Goal: Task Accomplishment & Management: Manage account settings

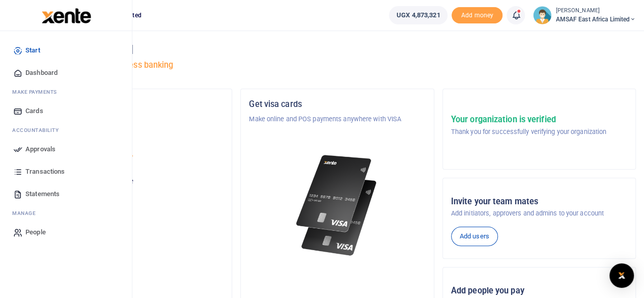
click at [43, 149] on span "Approvals" at bounding box center [40, 149] width 30 height 10
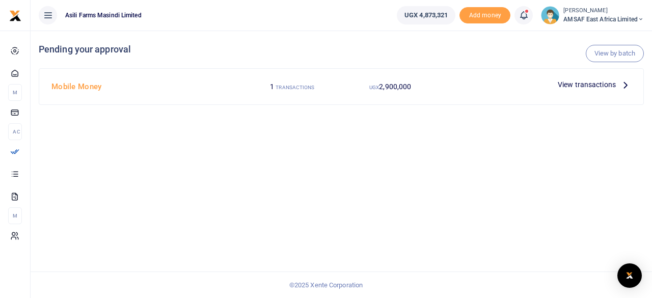
click at [74, 83] on h4 "Mobile Money" at bounding box center [145, 86] width 188 height 11
click at [598, 85] on span "View transactions" at bounding box center [587, 84] width 58 height 11
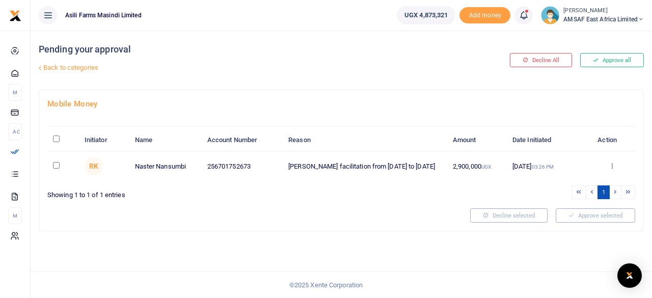
click at [56, 165] on input "checkbox" at bounding box center [56, 165] width 7 height 7
checkbox input "true"
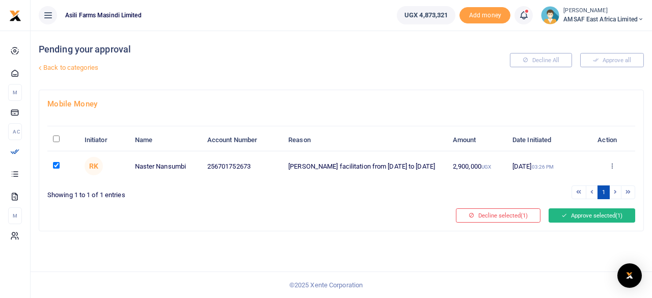
click at [588, 217] on button "Approve selected (1)" at bounding box center [592, 215] width 87 height 14
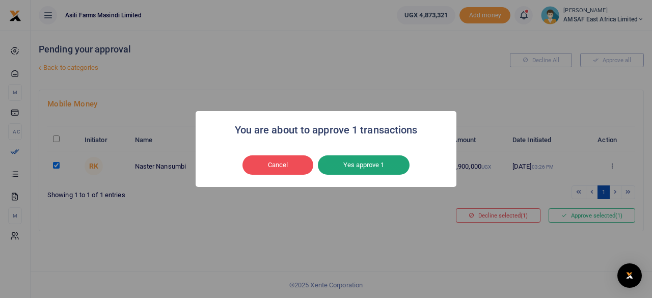
click at [384, 165] on button "Yes approve 1" at bounding box center [364, 164] width 92 height 19
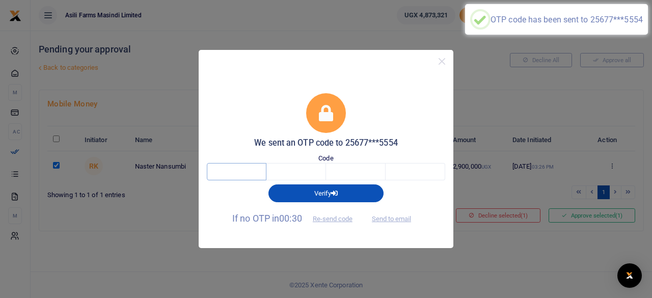
click at [246, 176] on input "text" at bounding box center [237, 171] width 60 height 17
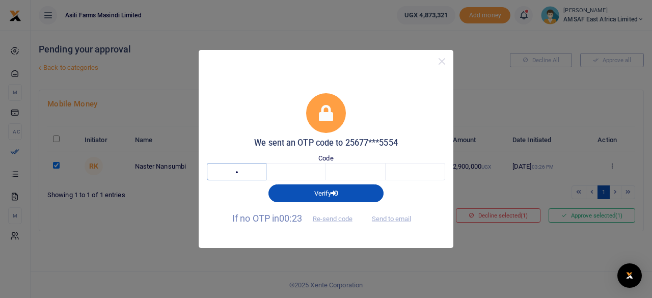
type input "9"
type input "4"
type input "2"
